Goal: Task Accomplishment & Management: Complete application form

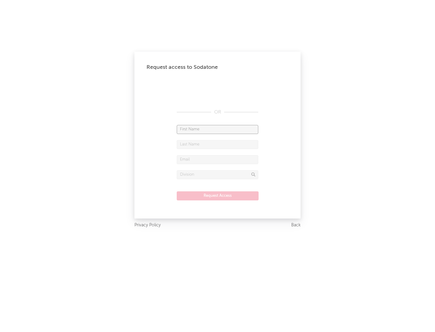
click at [217, 129] on input "text" at bounding box center [218, 129] width 82 height 9
type input "[PERSON_NAME]"
click at [217, 144] on input "text" at bounding box center [218, 144] width 82 height 9
type input "[PERSON_NAME]"
click at [217, 159] on input "text" at bounding box center [218, 159] width 82 height 9
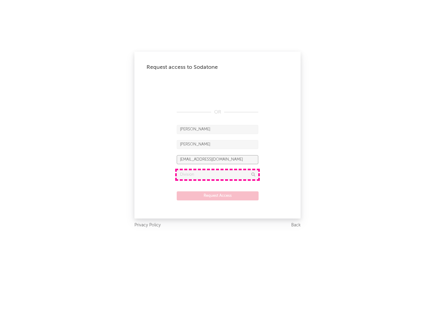
type input "[EMAIL_ADDRESS][DOMAIN_NAME]"
click at [217, 174] on input "text" at bounding box center [218, 174] width 82 height 9
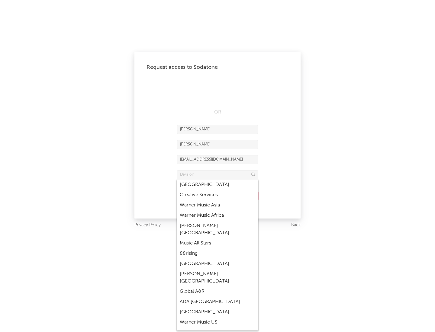
click at [217, 238] on div "Music All Stars" at bounding box center [218, 243] width 82 height 10
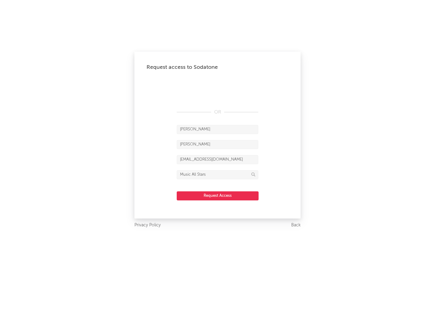
type input "Music All Stars"
click at [217, 196] on button "Request Access" at bounding box center [218, 195] width 82 height 9
